Goal: Register for event/course

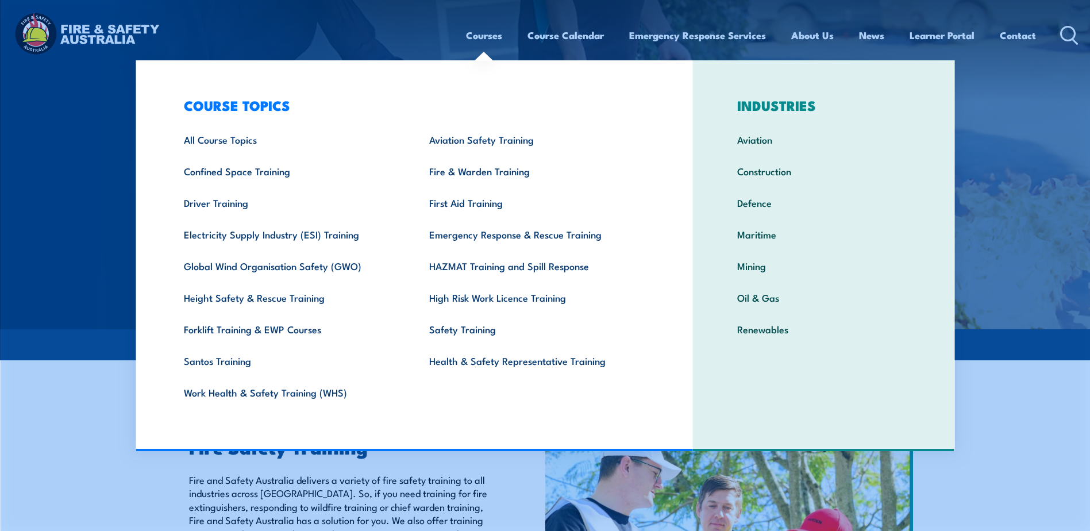
click at [477, 33] on link "Courses" at bounding box center [484, 35] width 36 height 30
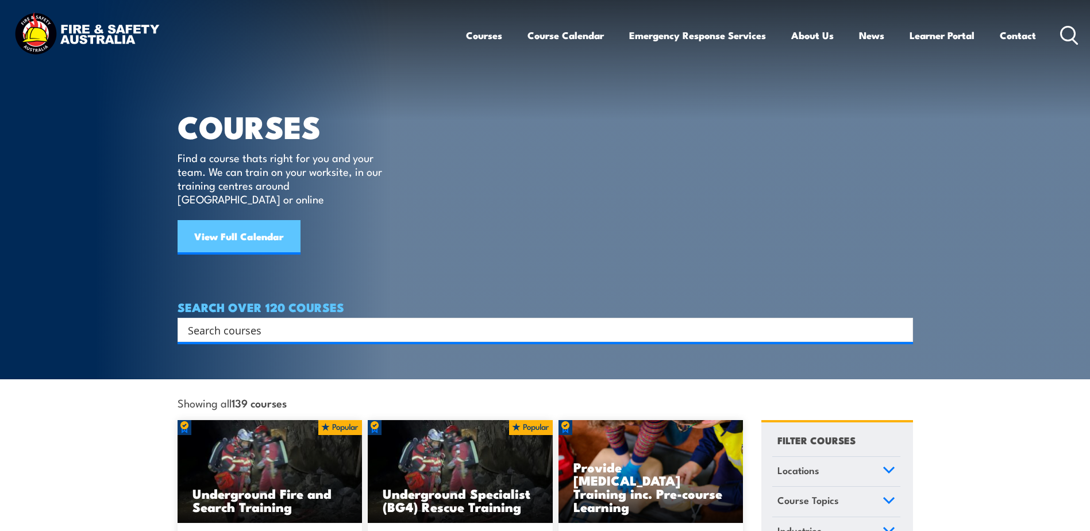
click at [259, 220] on link "View Full Calendar" at bounding box center [239, 237] width 123 height 34
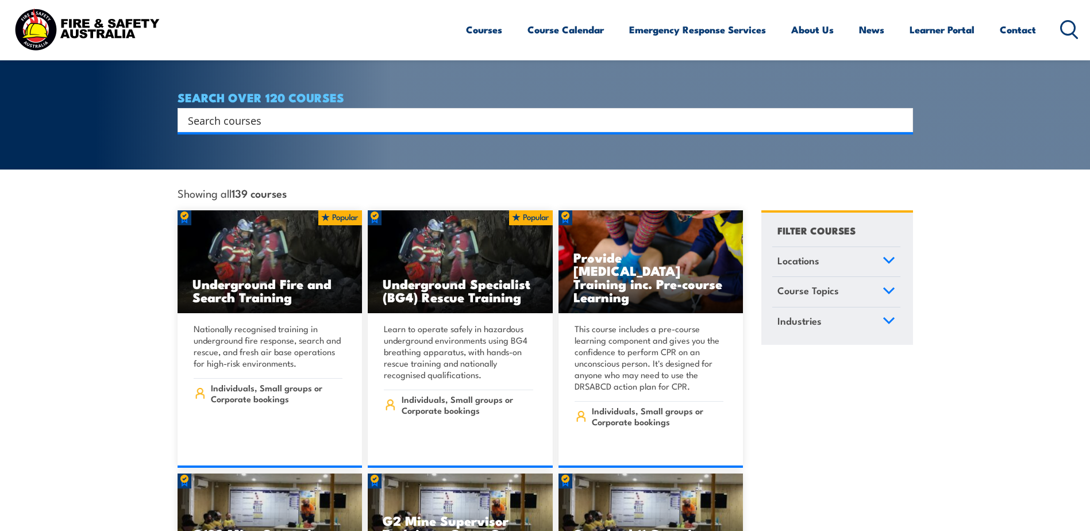
scroll to position [230, 0]
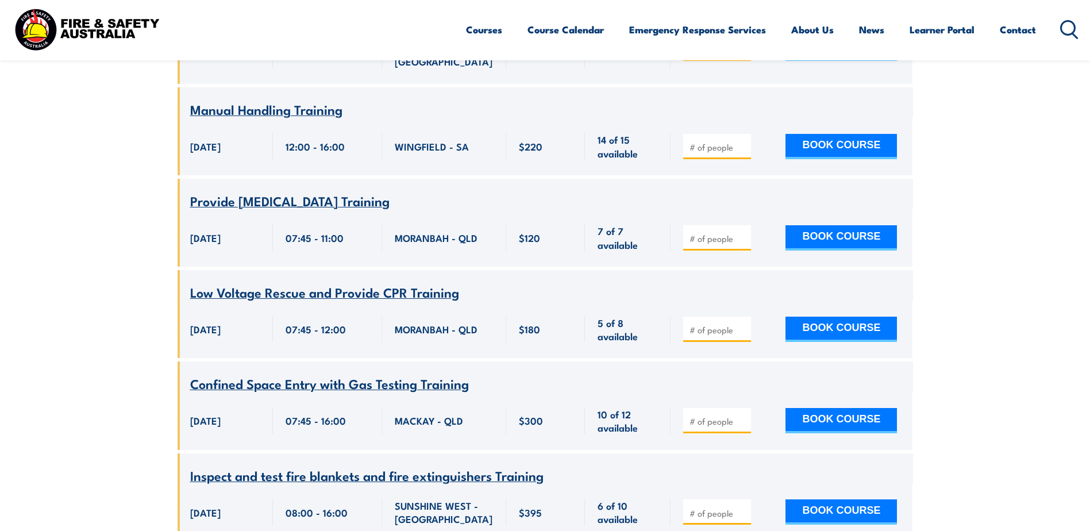
scroll to position [1953, 0]
